Goal: Check status: Check status

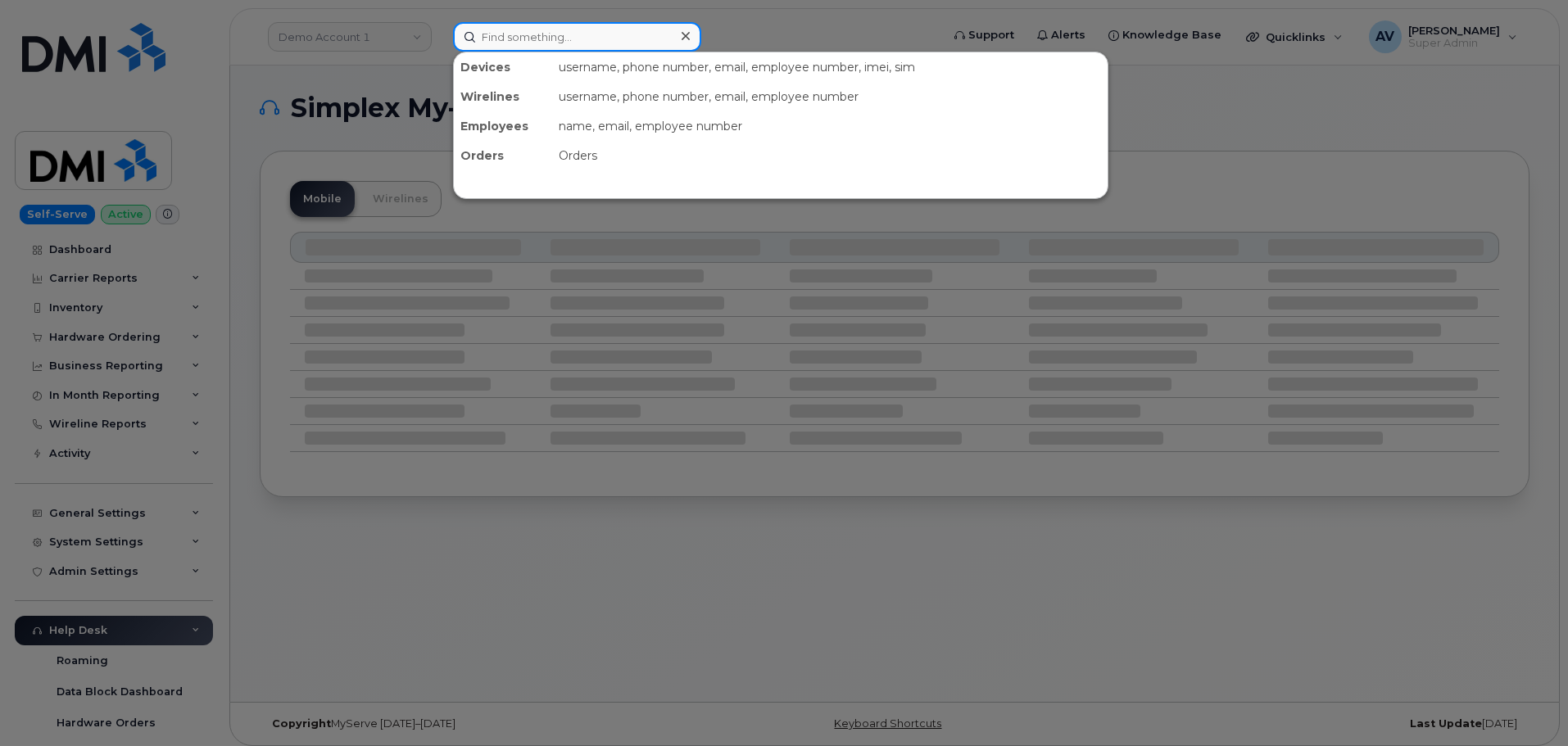
click at [592, 38] on input at bounding box center [577, 37] width 248 height 29
paste input "299489"
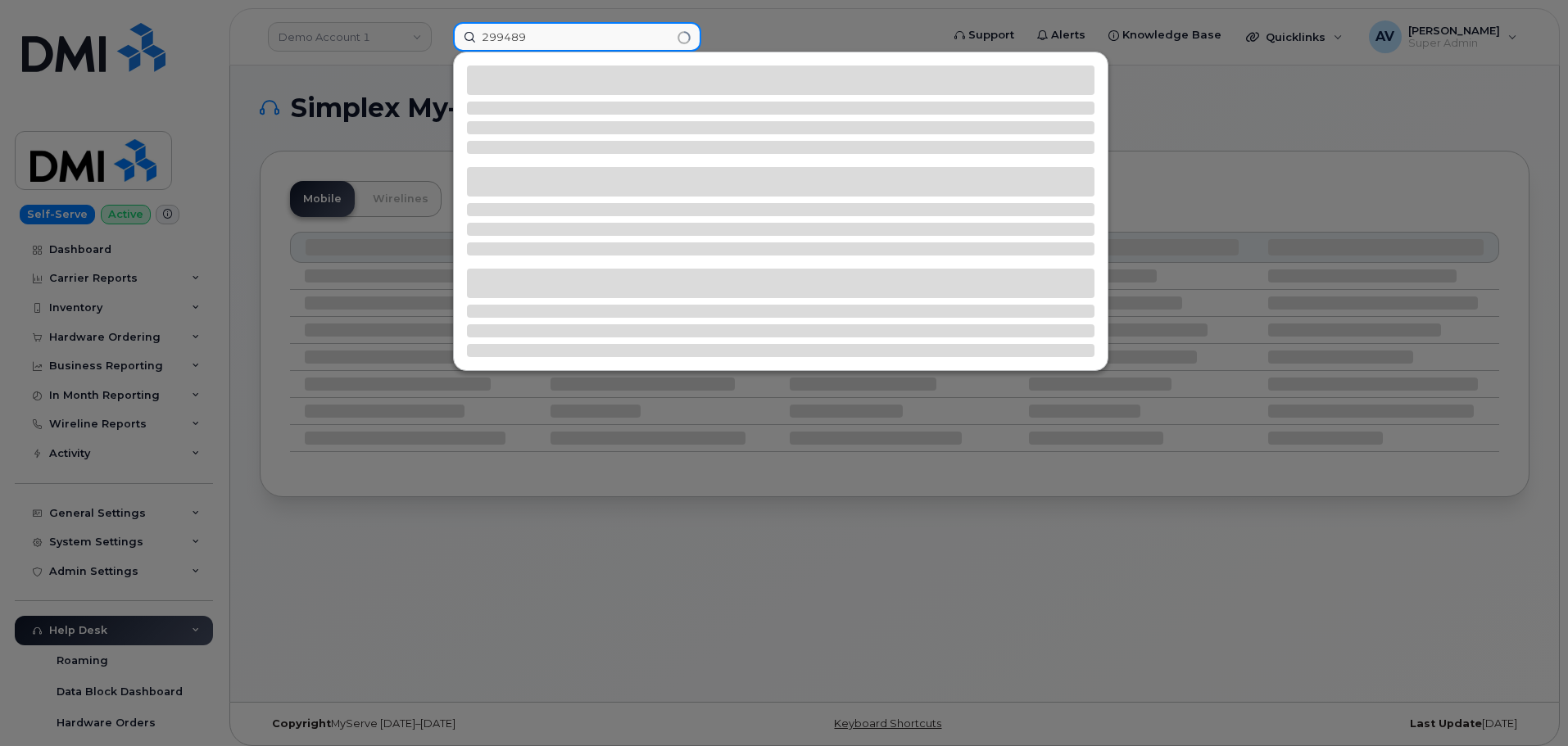
type input "299489"
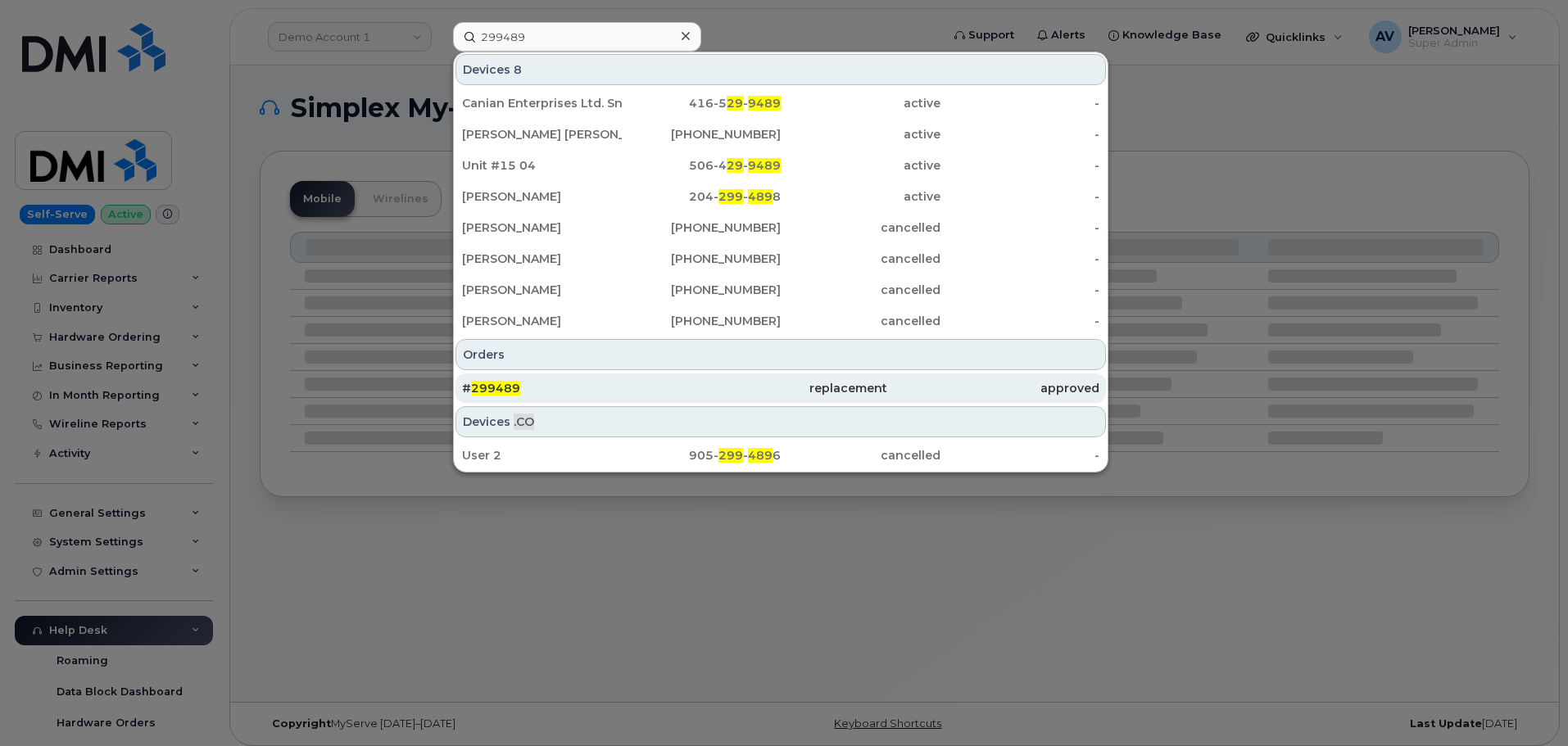
click at [656, 391] on div "# 299489" at bounding box center [568, 389] width 212 height 17
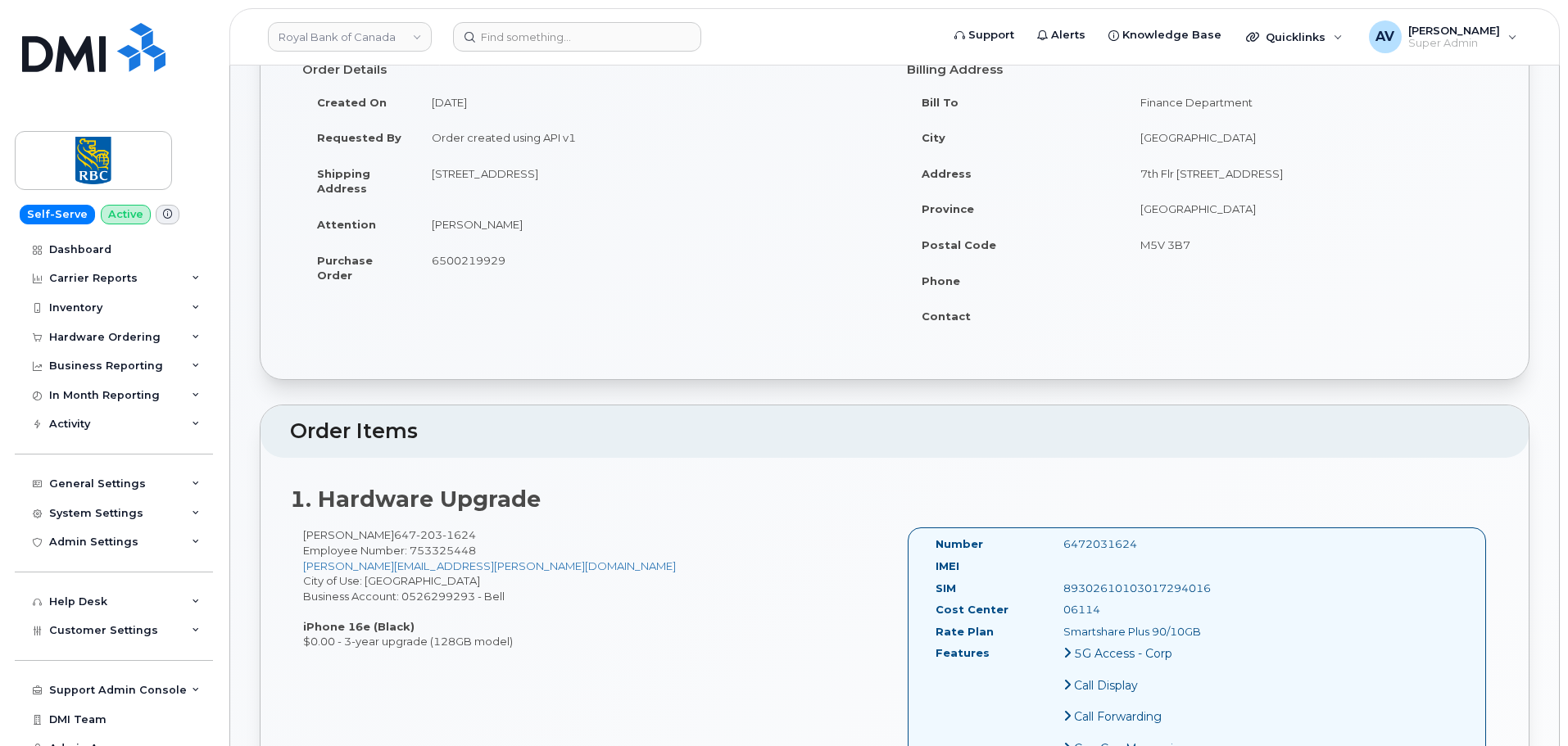
scroll to position [328, 0]
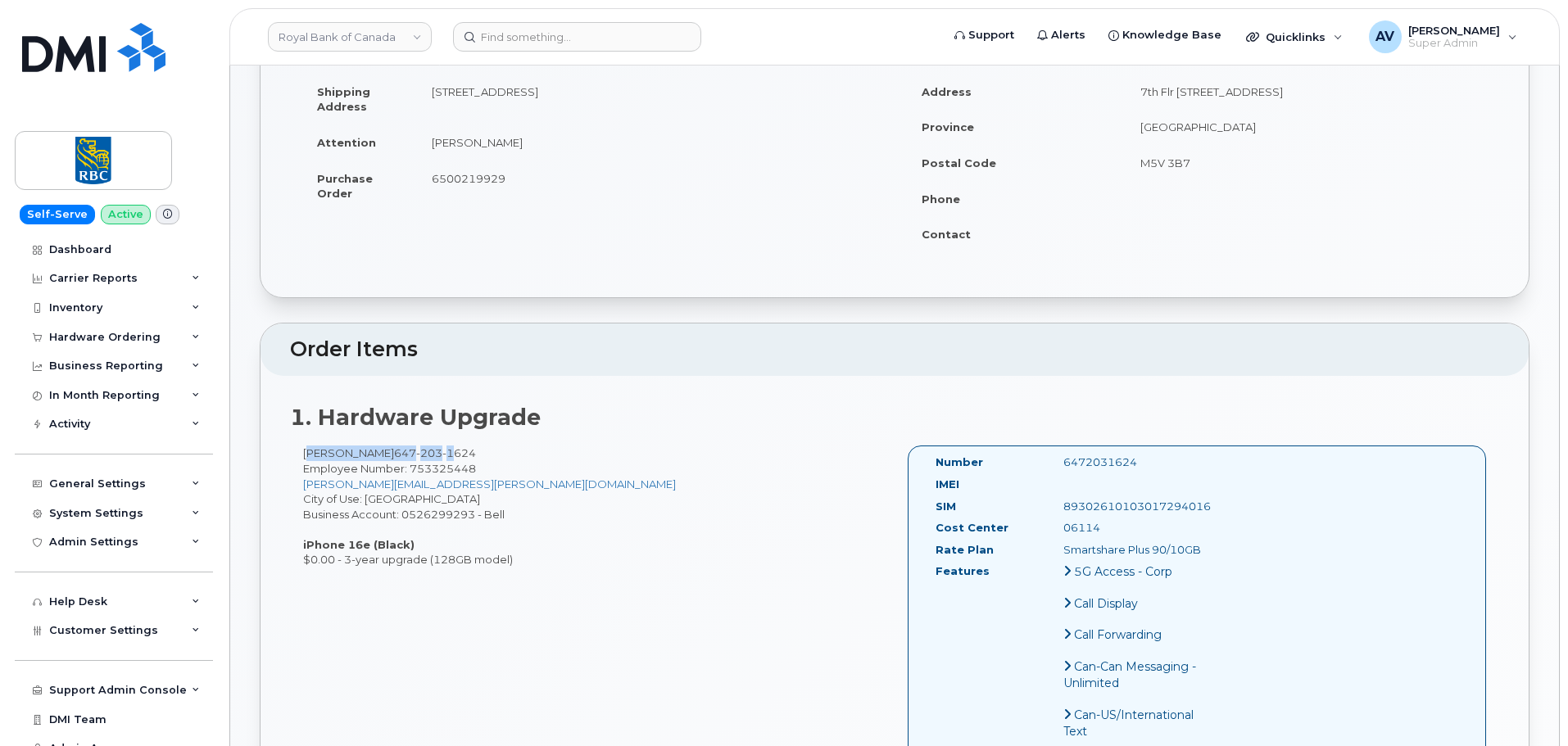
drag, startPoint x: 303, startPoint y: 453, endPoint x: 443, endPoint y: 409, distance: 146.8
click at [444, 448] on div "Frances Heinz 647 203 1624 Employee Number: 753325448 frances.heinz@rbc.com Cit…" at bounding box center [592, 507] width 605 height 122
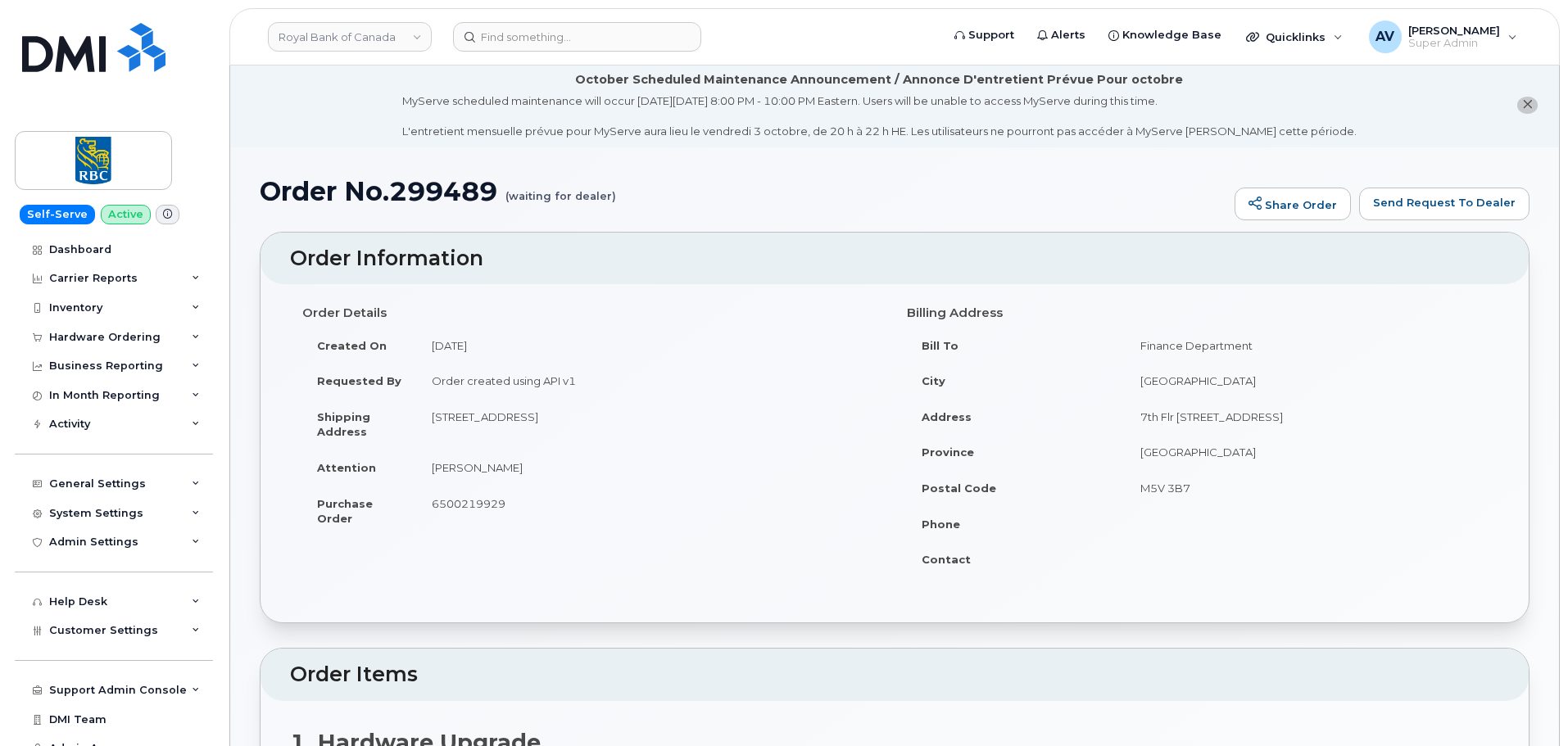
scroll to position [0, 0]
drag, startPoint x: 628, startPoint y: 492, endPoint x: 623, endPoint y: 485, distance: 8.6
click at [623, 485] on tbody "Created On August 28, 2025 Requested By Order created using API v1 Shipping Add…" at bounding box center [592, 435] width 580 height 209
click at [452, 195] on h1 "Order No.299489 (waiting for dealer)" at bounding box center [743, 194] width 966 height 28
click at [452, 198] on h1 "Order No.299489 (waiting for dealer)" at bounding box center [743, 194] width 966 height 28
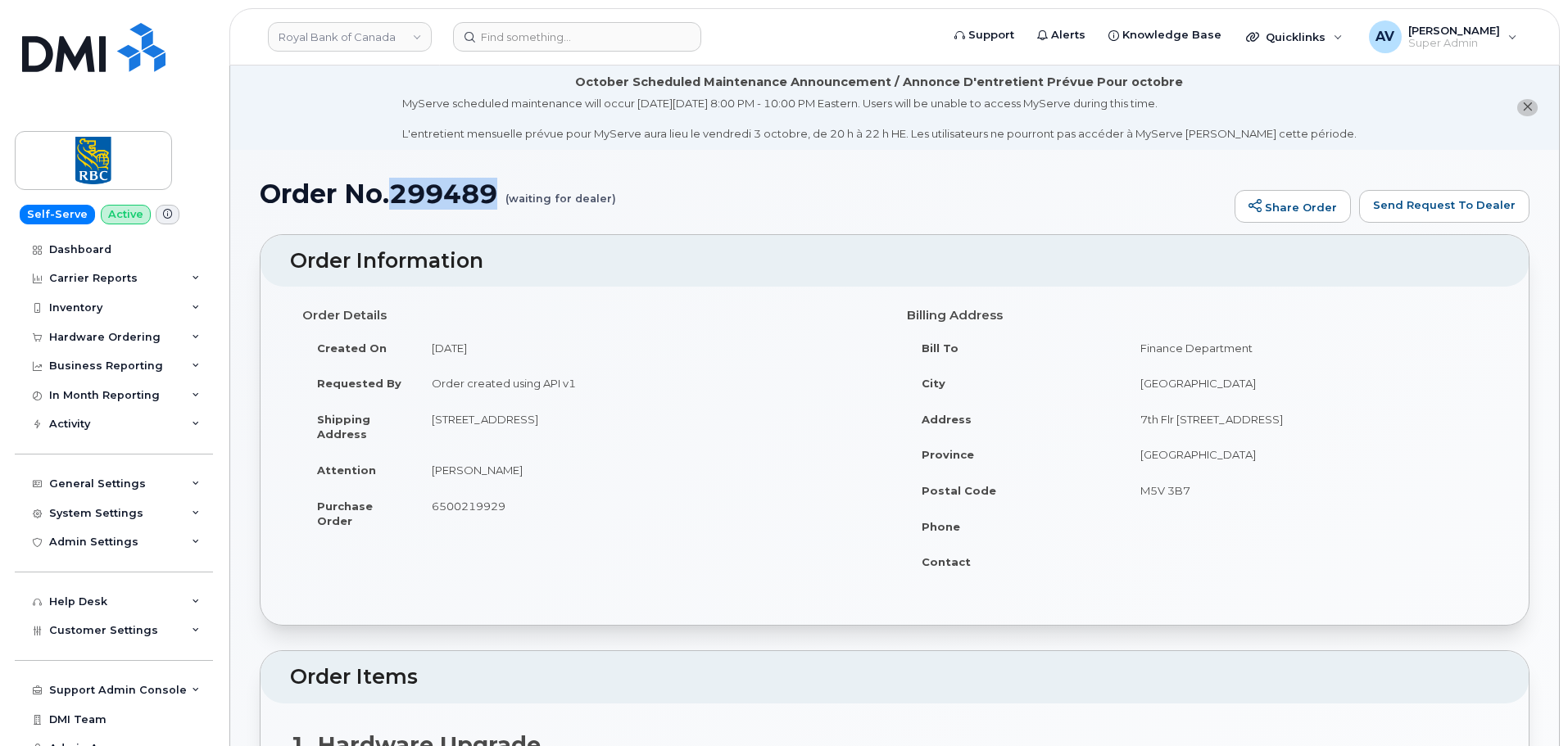
copy h1 "299489"
click at [370, 32] on link "Royal Bank of Canada" at bounding box center [350, 37] width 164 height 29
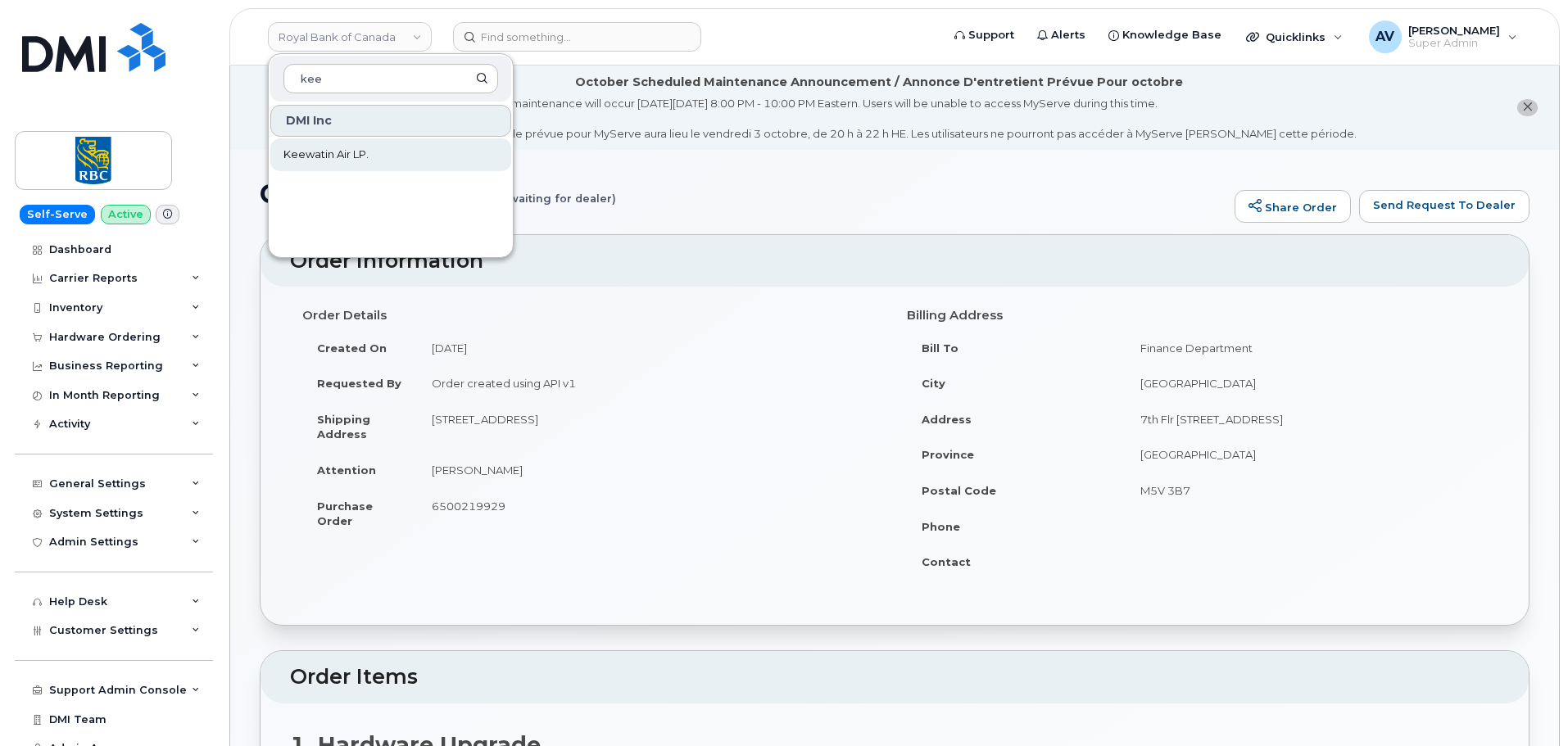
type input "kee"
click at [404, 153] on link "Keewatin Air LP." at bounding box center [391, 154] width 241 height 33
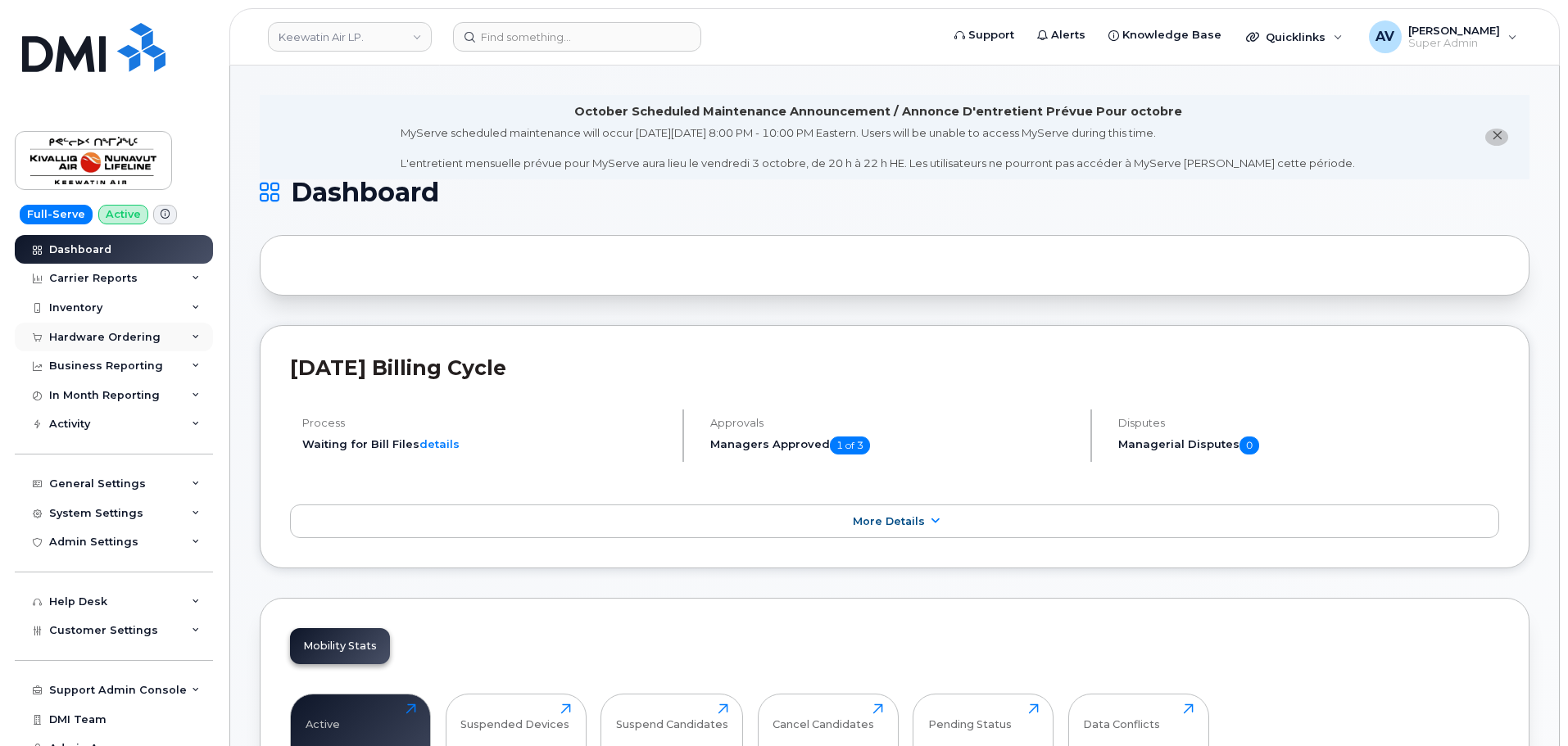
click at [123, 329] on div "Hardware Ordering" at bounding box center [114, 337] width 199 height 29
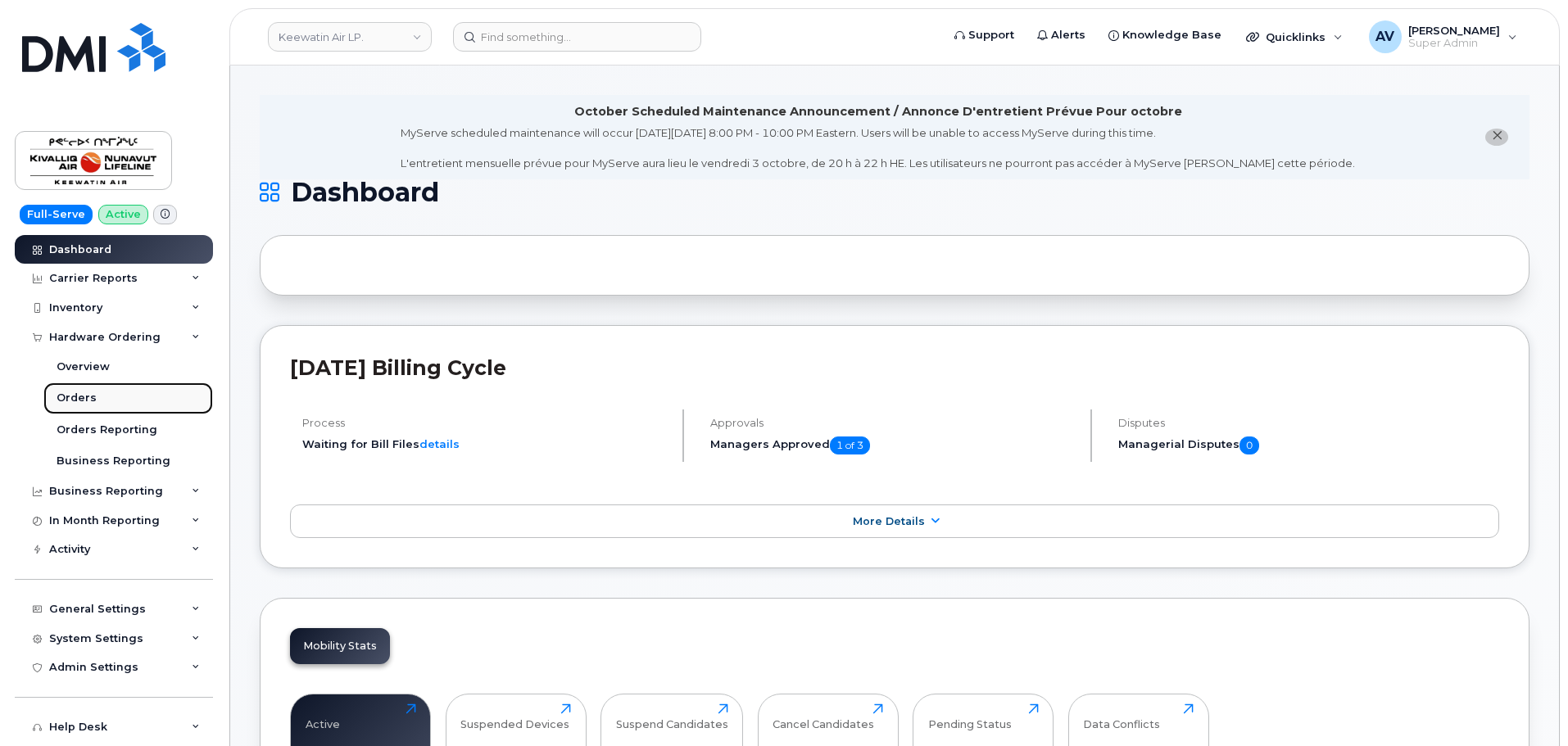
click at [103, 393] on link "Orders" at bounding box center [128, 397] width 169 height 31
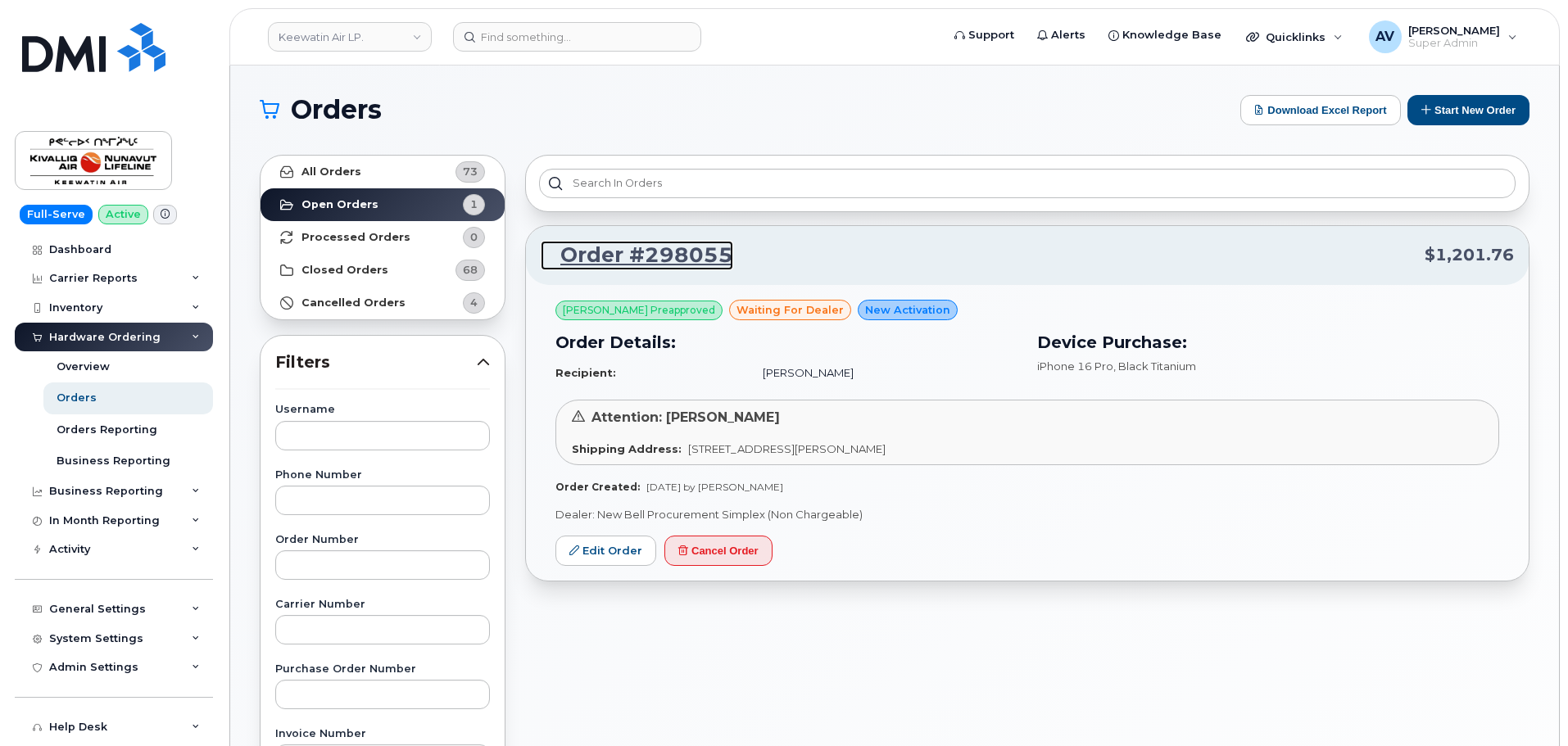
click at [698, 252] on link "Order #298055" at bounding box center [637, 255] width 193 height 29
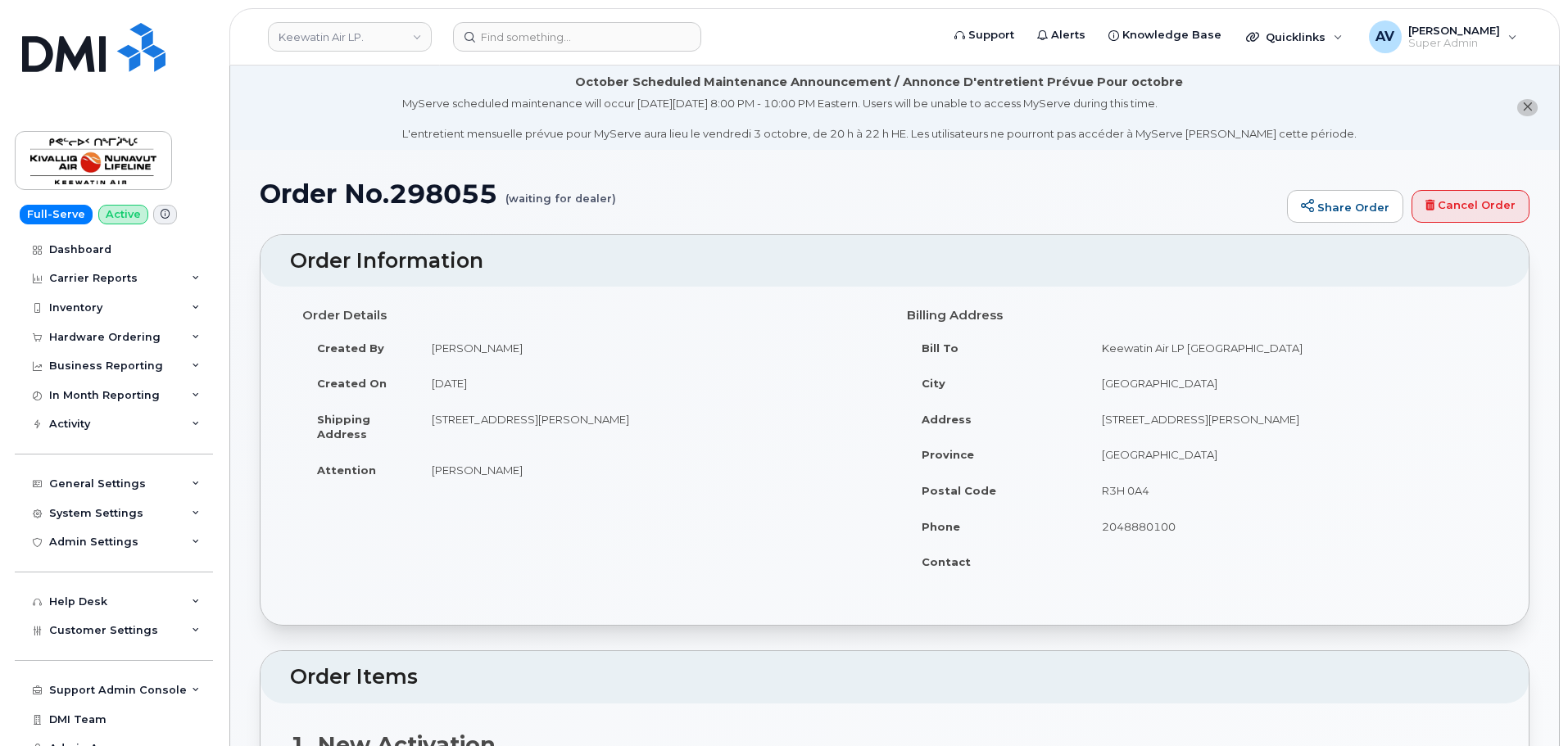
click at [442, 190] on h1 "Order No.298055 (waiting for dealer)" at bounding box center [769, 194] width 1019 height 28
copy h1 "298055"
